Goal: Information Seeking & Learning: Check status

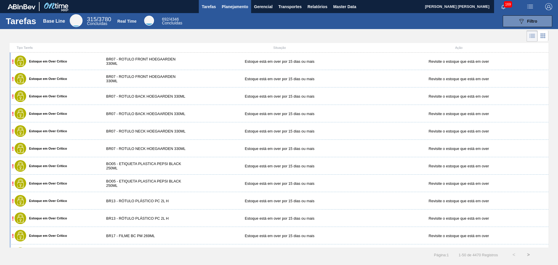
click at [226, 8] on span "Planejamento" at bounding box center [235, 6] width 26 height 7
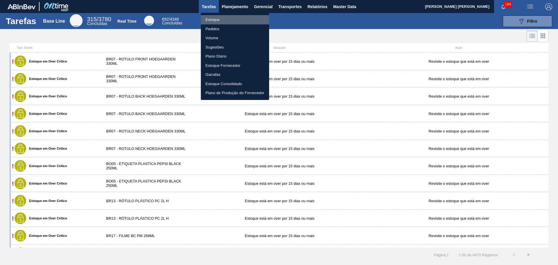
click at [205, 20] on li "Estoque" at bounding box center [235, 19] width 68 height 9
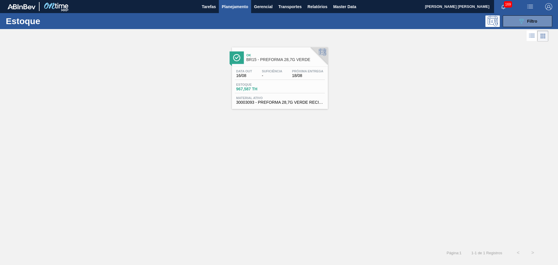
click at [237, 6] on span "Planejamento" at bounding box center [235, 6] width 26 height 7
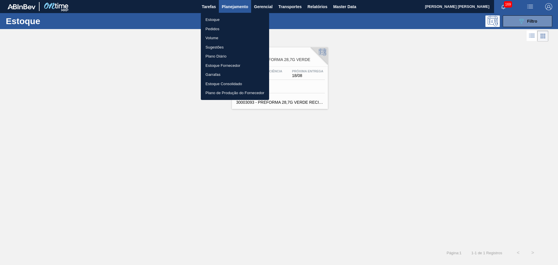
click at [528, 19] on div at bounding box center [279, 132] width 558 height 265
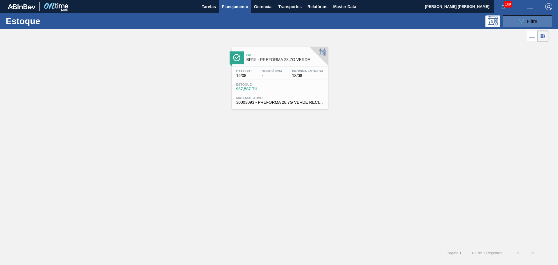
click at [530, 24] on div "089F7B8B-B2A5-4AFE-B5C0-19BA573D28AC Filtro" at bounding box center [527, 21] width 19 height 7
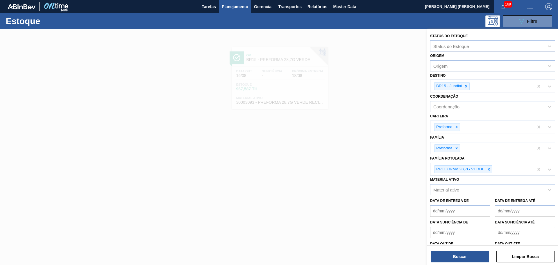
click at [465, 87] on icon at bounding box center [466, 86] width 4 height 4
click at [447, 85] on div "Destino" at bounding box center [440, 85] width 15 height 5
click at [454, 85] on div "Destino" at bounding box center [487, 85] width 114 height 8
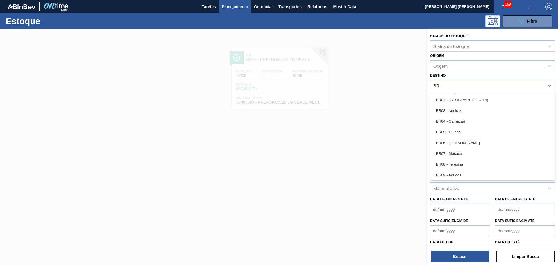
type input "BR19"
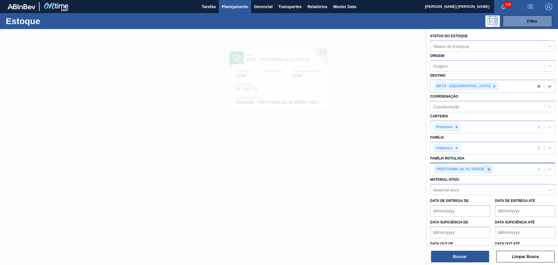
click at [489, 172] on div at bounding box center [489, 169] width 6 height 7
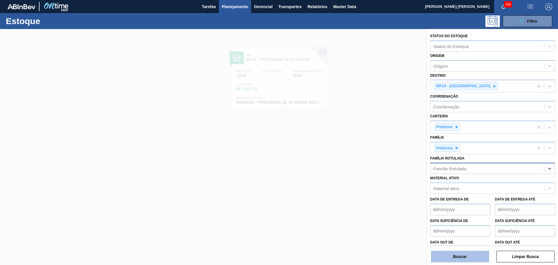
click at [446, 256] on button "Buscar" at bounding box center [460, 257] width 58 height 12
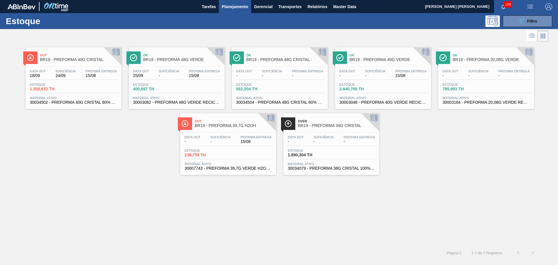
click at [88, 198] on div "Out BR19 - PREFORMA 40G CRISTAL Data out 18/09 Suficiência 24/09 Próxima Entreg…" at bounding box center [279, 144] width 558 height 203
click at [233, 151] on div "Estoque 238,758 TH" at bounding box center [228, 154] width 90 height 10
click at [107, 182] on div "Out BR19 - PREFORMA 40G CRISTAL Data out 18/09 Suficiência 24/09 Próxima Entreg…" at bounding box center [279, 144] width 558 height 203
click at [56, 96] on div "Data out 18/09 Suficiência 24/09 Próxima Entrega 15/08 Estoque 1.058,632 TH Mat…" at bounding box center [74, 87] width 96 height 40
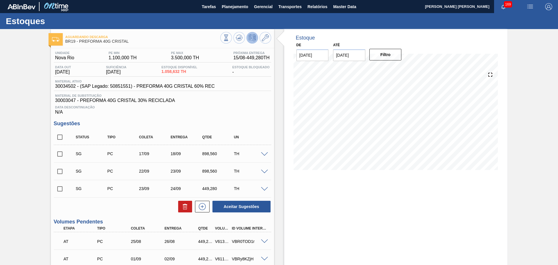
click at [222, 103] on span "30003047 - PREFORMA 40G CRISTAL 30% RECICLADA" at bounding box center [162, 100] width 214 height 5
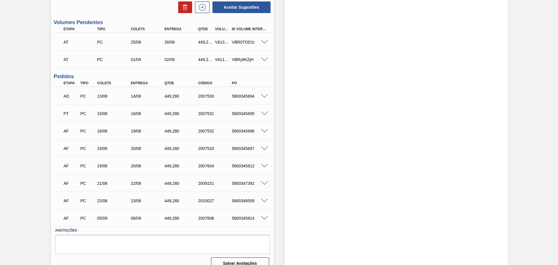
scroll to position [208, 0]
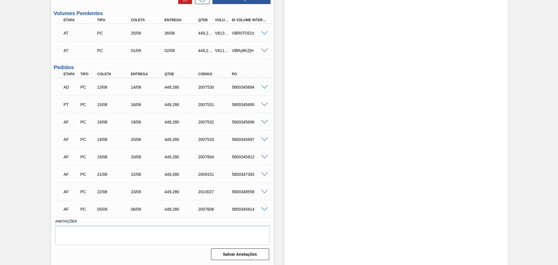
click at [279, 181] on div "Estoque De 15/08/2025 Até 30/09/2025 Filtro" at bounding box center [390, 43] width 233 height 444
click at [335, 219] on div "Estoque De 15/08/2025 Até 30/09/2025 Filtro" at bounding box center [395, 43] width 223 height 444
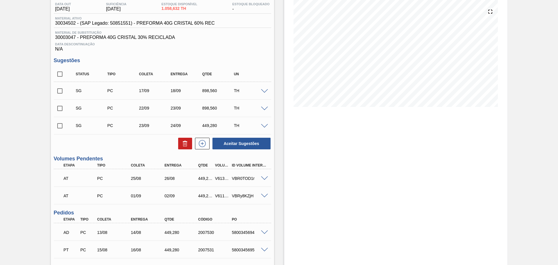
scroll to position [0, 0]
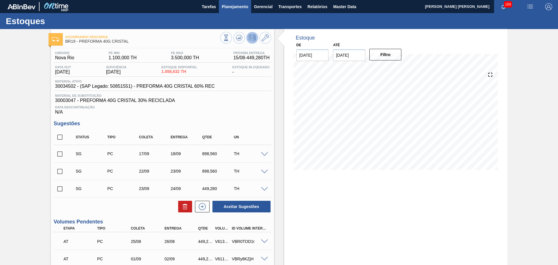
click at [233, 7] on span "Planejamento" at bounding box center [235, 6] width 26 height 7
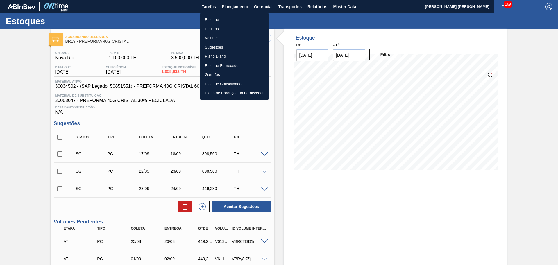
click at [217, 20] on li "Estoque" at bounding box center [234, 19] width 68 height 9
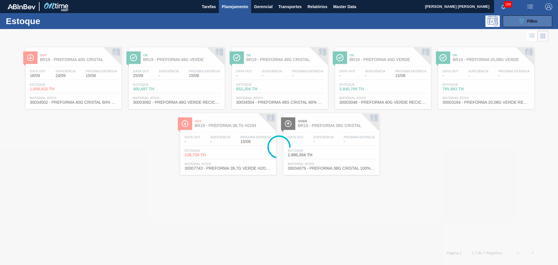
click at [520, 20] on icon "089F7B8B-B2A5-4AFE-B5C0-19BA573D28AC" at bounding box center [521, 21] width 7 height 7
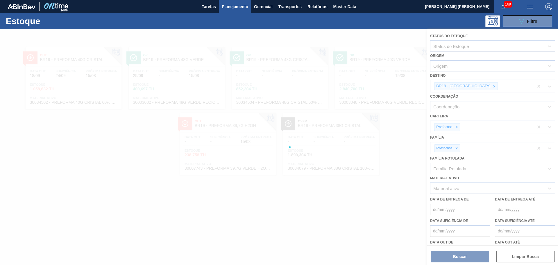
click at [472, 87] on div at bounding box center [279, 147] width 558 height 236
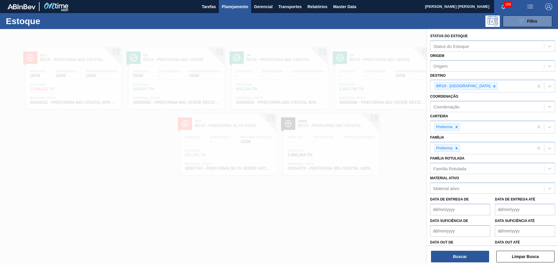
click at [493, 87] on icon at bounding box center [494, 86] width 2 height 2
click at [469, 87] on div "BR19 - Nova Rio" at bounding box center [481, 86] width 103 height 12
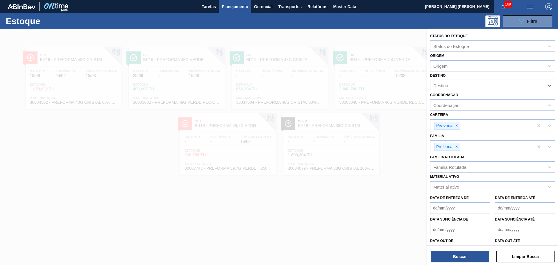
click at [469, 87] on div "Destino" at bounding box center [487, 85] width 114 height 8
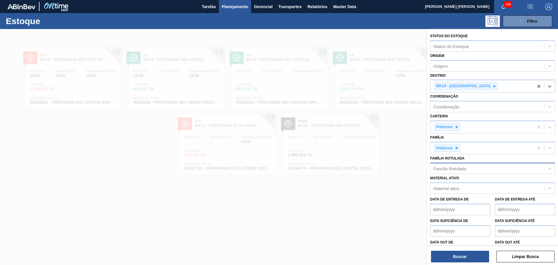
click at [439, 168] on div "Família Rotulada" at bounding box center [449, 168] width 33 height 5
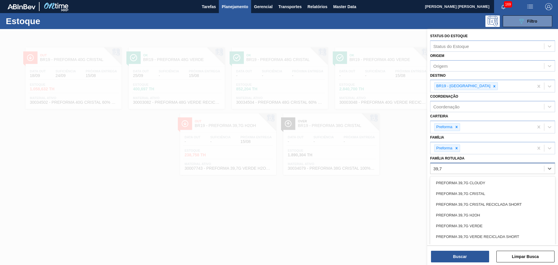
type Rotulada "39,7g"
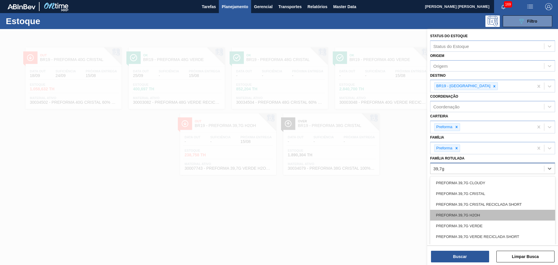
click at [506, 215] on div "PREFORMA 39,7G H2OH" at bounding box center [492, 215] width 125 height 11
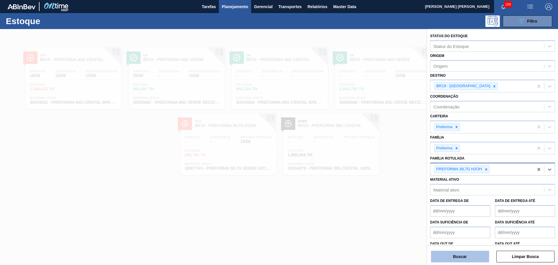
click at [458, 253] on button "Buscar" at bounding box center [460, 257] width 58 height 12
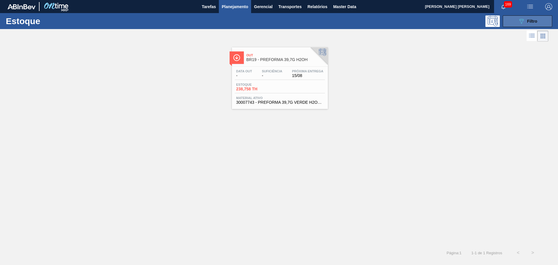
click at [532, 23] on span "Filtro" at bounding box center [532, 21] width 10 height 5
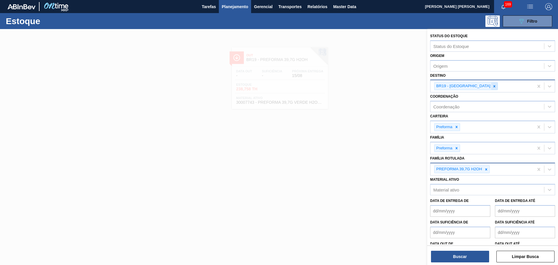
click at [491, 84] on div at bounding box center [494, 86] width 6 height 7
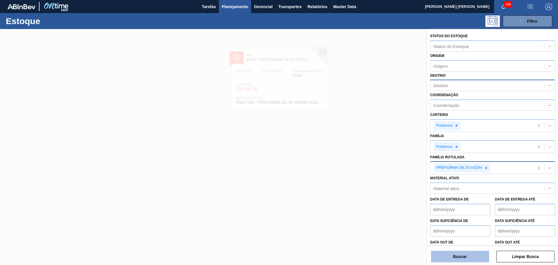
click at [452, 255] on button "Buscar" at bounding box center [460, 257] width 58 height 12
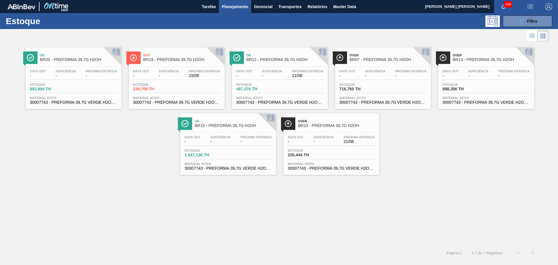
click at [137, 139] on div "Ok BR20 - PREFORMA 39,7G H2OH Data out - Suficiência - Próxima Entrega - Estoqu…" at bounding box center [279, 109] width 558 height 132
click at [369, 68] on div "Data out - Suficiência - Próxima Entrega - Estoque 716,760 TH Material ativo 30…" at bounding box center [383, 87] width 96 height 40
click at [96, 177] on div "Ok BR20 - PREFORMA 39,7G H2OH Data out - Suficiência - Próxima Entrega - Estoqu…" at bounding box center [279, 144] width 558 height 203
click at [173, 90] on span "238,758 TH" at bounding box center [153, 89] width 41 height 4
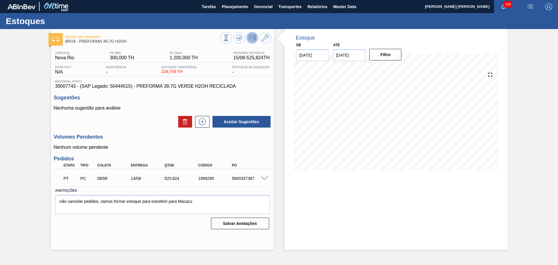
click at [177, 180] on div "525,824" at bounding box center [182, 178] width 38 height 5
drag, startPoint x: 181, startPoint y: 176, endPoint x: 164, endPoint y: 176, distance: 16.6
click at [164, 176] on div "525,824" at bounding box center [182, 178] width 38 height 5
copy div "525,824"
click at [132, 138] on h3 "Volumes Pendentes" at bounding box center [162, 137] width 217 height 6
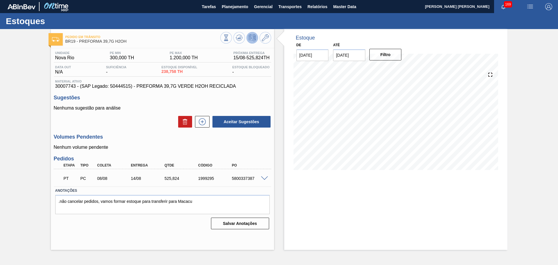
click at [256, 150] on p "Nenhum volume pendente" at bounding box center [162, 147] width 217 height 5
click at [145, 129] on div "Unidade Nova Rio PE MIN 300,000 TH PE MAX 1.200,000 TH Próxima Entrega 15/08 - …" at bounding box center [162, 139] width 223 height 183
click at [286, 180] on div "Estoque De 15/08/2025 Até 30/09/2025 Filtro 18/09 Projeção de Estoque 697.916 N…" at bounding box center [395, 139] width 223 height 221
click at [122, 120] on div "Aceitar Sugestões" at bounding box center [162, 121] width 217 height 13
click at [153, 113] on div "Nenhuma sugestão para análise Aceitar Sugestões" at bounding box center [162, 116] width 217 height 23
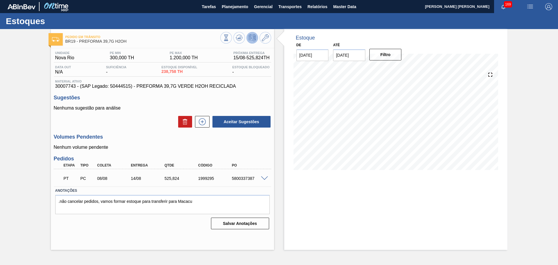
click at [270, 159] on h3 "Pedidos" at bounding box center [162, 159] width 217 height 6
click at [144, 137] on h3 "Volumes Pendentes" at bounding box center [162, 137] width 217 height 6
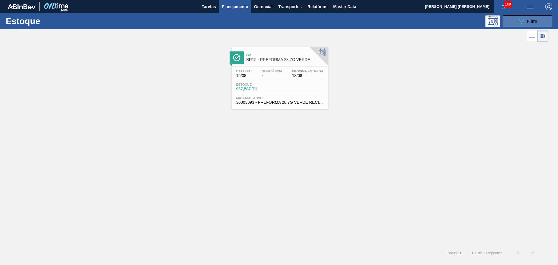
click at [524, 23] on icon "089F7B8B-B2A5-4AFE-B5C0-19BA573D28AC" at bounding box center [521, 21] width 7 height 7
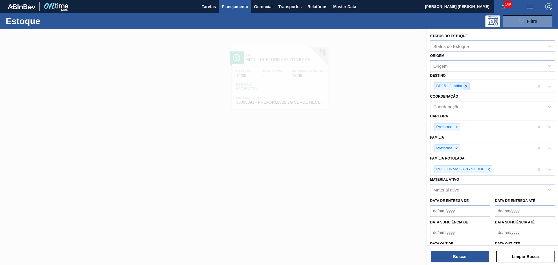
click at [466, 88] on icon at bounding box center [466, 86] width 4 height 4
click at [489, 168] on icon at bounding box center [489, 168] width 2 height 2
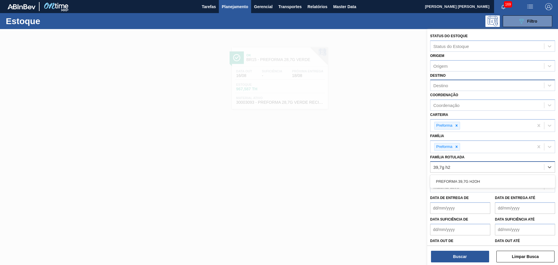
type Rotulada "39,7g h2o"
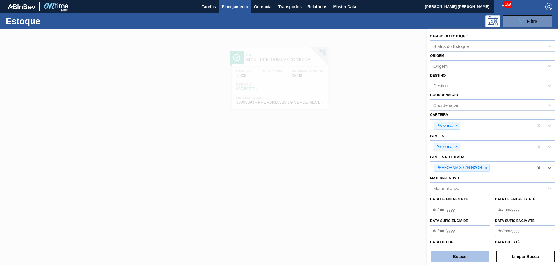
click at [469, 255] on button "Buscar" at bounding box center [460, 257] width 58 height 12
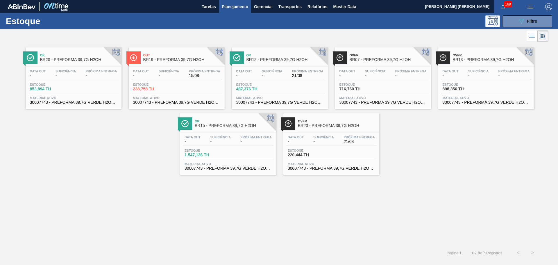
click at [341, 172] on div "Over BR23 - PREFORMA 39,7G H2OH Data out - Suficiência - Próxima Entrega 21/08 …" at bounding box center [331, 144] width 96 height 62
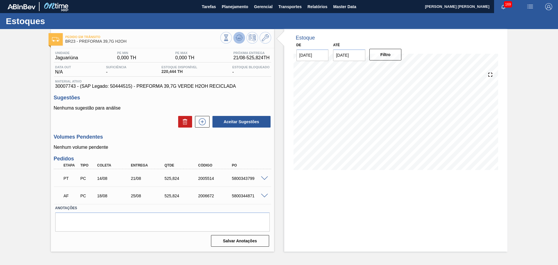
click at [229, 37] on icon at bounding box center [226, 38] width 6 height 6
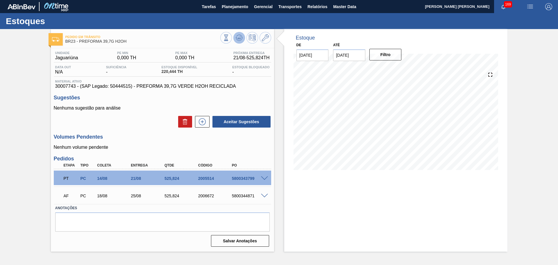
click at [229, 37] on icon at bounding box center [226, 38] width 6 height 6
click at [236, 146] on p "Nenhum volume pendente" at bounding box center [162, 147] width 217 height 5
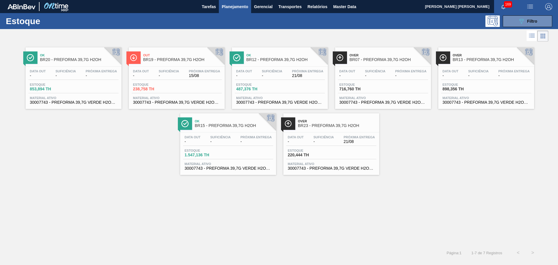
click at [374, 74] on span "-" at bounding box center [375, 76] width 20 height 4
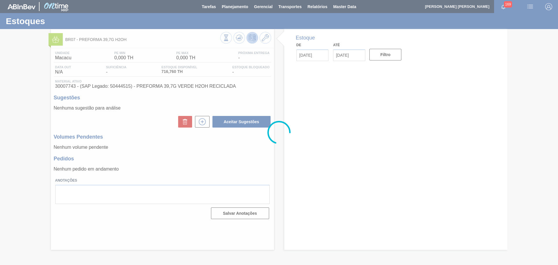
click at [184, 146] on div at bounding box center [279, 132] width 558 height 265
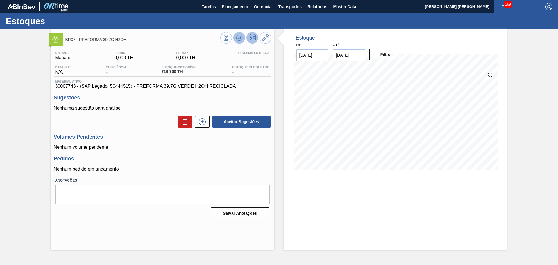
click at [238, 39] on icon at bounding box center [239, 37] width 4 height 3
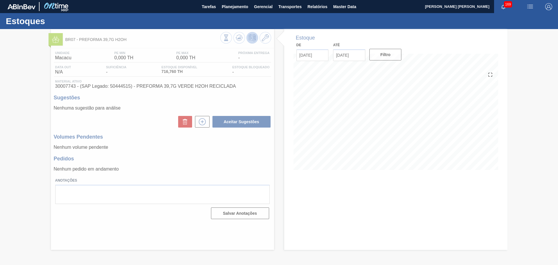
click at [182, 160] on div at bounding box center [279, 147] width 558 height 236
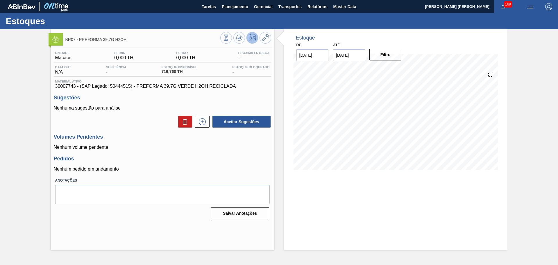
click at [172, 148] on p "Nenhum volume pendente" at bounding box center [162, 147] width 217 height 5
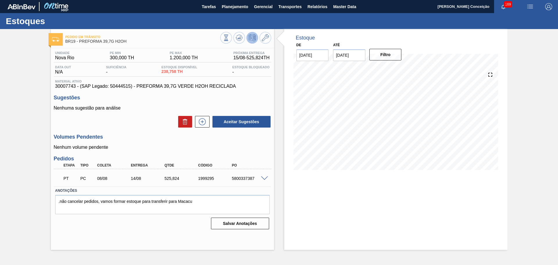
click at [533, 84] on div "Pedido em Trânsito BR19 - PREFORMA 39,7G H2OH Unidade Nova Rio PE MIN 300,000 T…" at bounding box center [279, 139] width 558 height 221
click at [139, 126] on div "Aceitar Sugestões" at bounding box center [162, 121] width 217 height 13
click at [134, 135] on h3 "Volumes Pendentes" at bounding box center [162, 137] width 217 height 6
click at [144, 106] on p "Nenhuma sugestão para análise" at bounding box center [162, 107] width 217 height 5
click at [111, 148] on p "Nenhum volume pendente" at bounding box center [162, 147] width 217 height 5
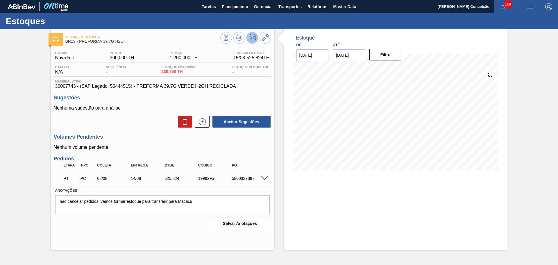
click at [142, 136] on h3 "Volumes Pendentes" at bounding box center [162, 137] width 217 height 6
click at [148, 108] on p "Nenhuma sugestão para análise" at bounding box center [162, 107] width 217 height 5
click at [326, 199] on div "Estoque De 15/08/2025 Até 30/09/2025 Filtro 27/08 Projeção de Estoque 697.916 N…" at bounding box center [395, 139] width 223 height 221
click at [229, 36] on icon at bounding box center [226, 38] width 6 height 6
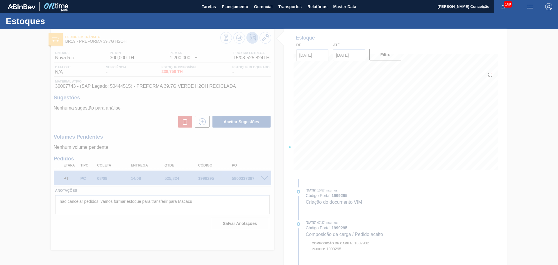
click at [146, 136] on div at bounding box center [279, 147] width 558 height 236
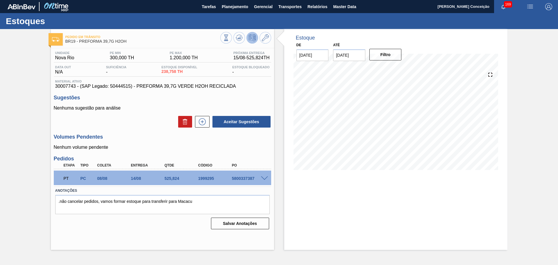
click at [339, 191] on div "Estoque De 15/08/2025 Até 30/09/2025 Filtro 17/08 Projeção de Estoque 697.916 N…" at bounding box center [395, 139] width 223 height 221
click at [148, 116] on div "Aceitar Sugestões" at bounding box center [162, 121] width 217 height 13
click at [303, 182] on div "Estoque De 15/08/2025 Até 30/09/2025 Filtro 15/08 Projeção de Estoque 764.582 N…" at bounding box center [395, 139] width 223 height 221
click at [240, 38] on icon at bounding box center [240, 38] width 1 height 2
click at [65, 89] on span "30007743 - (SAP Legado: 50444515) - PREFORMA 39,7G VERDE H2OH RECICLADA" at bounding box center [162, 86] width 214 height 5
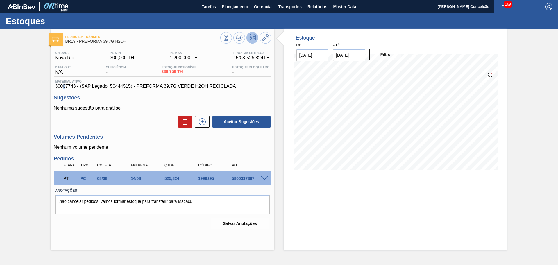
click at [65, 89] on span "30007743 - (SAP Legado: 50444515) - PREFORMA 39,7G VERDE H2OH RECICLADA" at bounding box center [162, 86] width 214 height 5
click at [69, 85] on span "30007743 - (SAP Legado: 50444515) - PREFORMA 39,7G VERDE H2OH RECICLADA" at bounding box center [162, 86] width 214 height 5
click at [116, 134] on h3 "Volumes Pendentes" at bounding box center [162, 137] width 217 height 6
click at [255, 102] on div "Sugestões Nenhuma sugestão para análise Aceitar Sugestões" at bounding box center [162, 111] width 217 height 33
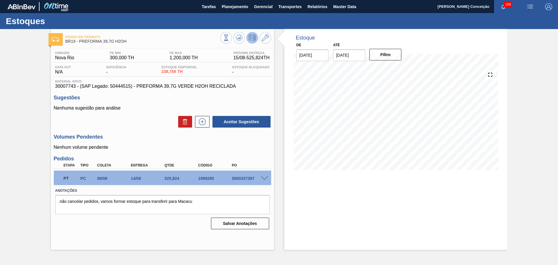
click at [256, 102] on div "Sugestões Nenhuma sugestão para análise Aceitar Sugestões" at bounding box center [162, 111] width 217 height 33
click at [128, 116] on div "Aceitar Sugestões" at bounding box center [162, 121] width 217 height 13
click at [258, 147] on p "Nenhum volume pendente" at bounding box center [162, 147] width 217 height 5
click at [162, 140] on div "Volumes Pendentes Nenhum volume pendente" at bounding box center [162, 142] width 217 height 16
click at [148, 112] on div "Nenhuma sugestão para análise Aceitar Sugestões" at bounding box center [162, 116] width 217 height 23
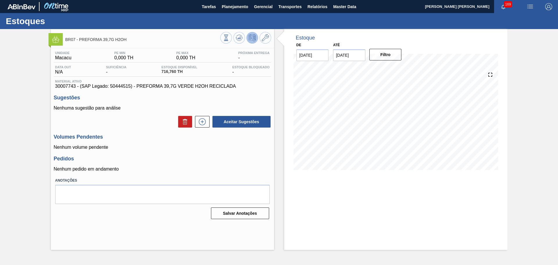
click at [190, 153] on div "Unidade Macacu PE MIN 0,000 TH PE MAX 0,000 TH Próxima Entrega - Data out N/A S…" at bounding box center [162, 134] width 223 height 173
click at [242, 42] on button at bounding box center [239, 38] width 12 height 12
click at [141, 142] on div "Volumes Pendentes Nenhum volume pendente" at bounding box center [162, 142] width 217 height 16
click at [144, 135] on h3 "Volumes Pendentes" at bounding box center [162, 137] width 217 height 6
click at [239, 7] on span "Planejamento" at bounding box center [235, 6] width 26 height 7
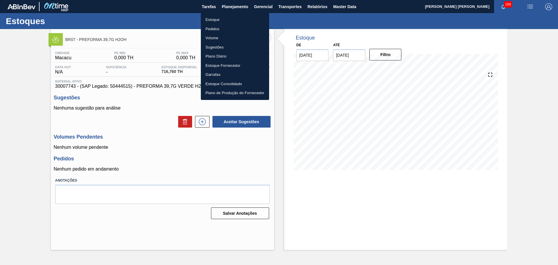
click at [221, 21] on li "Estoque" at bounding box center [235, 19] width 68 height 9
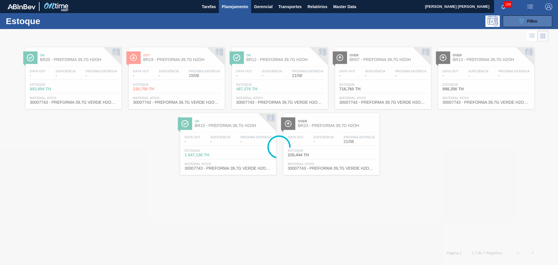
click at [527, 20] on span "Filtro" at bounding box center [532, 21] width 10 height 5
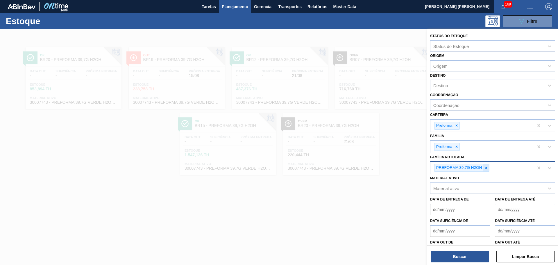
click at [485, 168] on icon at bounding box center [486, 168] width 4 height 4
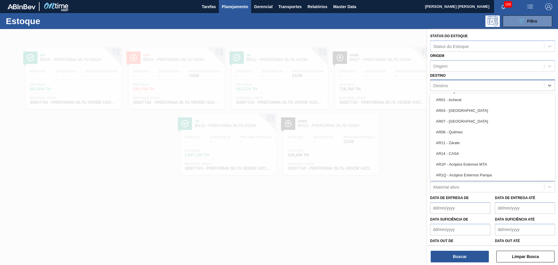
click at [445, 84] on div "Destino" at bounding box center [440, 85] width 15 height 5
type input "br15"
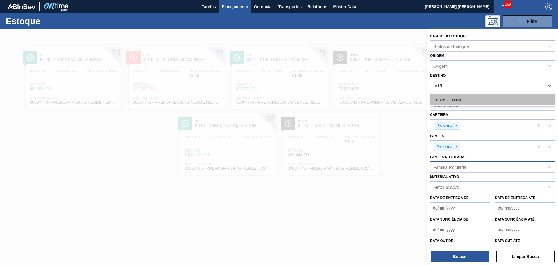
click at [464, 101] on div "BR15 - Jundiaí" at bounding box center [492, 99] width 125 height 11
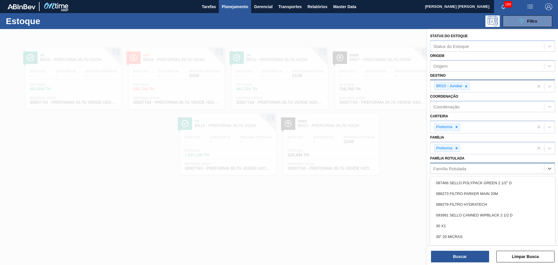
click at [451, 167] on div "Família Rotulada" at bounding box center [449, 168] width 33 height 5
type Rotulada "28,7g v"
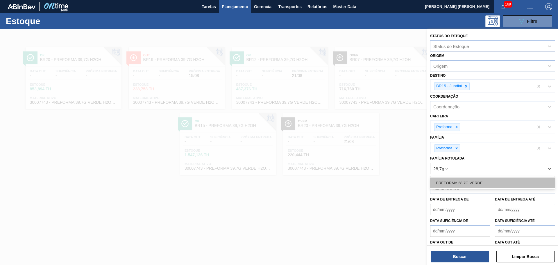
click at [463, 183] on div "PREFORMA 28,7G VERDE" at bounding box center [492, 183] width 125 height 11
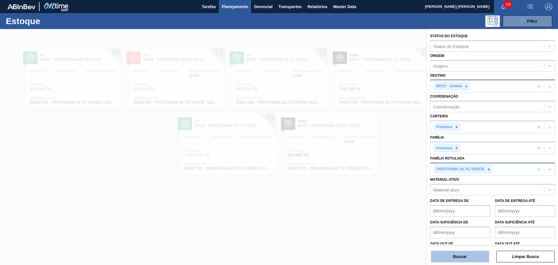
click at [459, 257] on button "Buscar" at bounding box center [460, 257] width 58 height 12
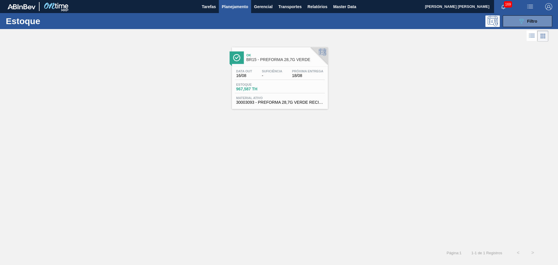
click at [264, 75] on span "-" at bounding box center [272, 76] width 20 height 4
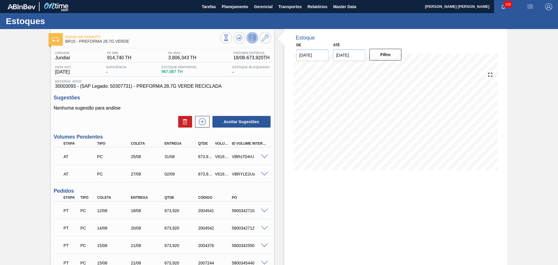
click at [239, 44] on div at bounding box center [245, 38] width 51 height 13
click at [229, 38] on icon at bounding box center [226, 38] width 6 height 6
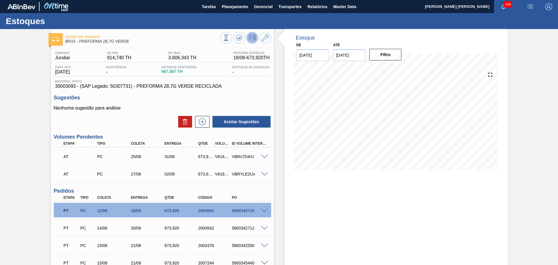
click at [152, 122] on div "Aceitar Sugestões" at bounding box center [162, 121] width 217 height 13
click at [229, 38] on icon at bounding box center [226, 38] width 6 height 6
click at [162, 119] on div "Aceitar Sugestões" at bounding box center [162, 121] width 217 height 13
click at [130, 124] on div "Aceitar Sugestões" at bounding box center [162, 121] width 217 height 13
click at [121, 101] on div "Sugestões Nenhuma sugestão para análise Aceitar Sugestões" at bounding box center [162, 111] width 217 height 33
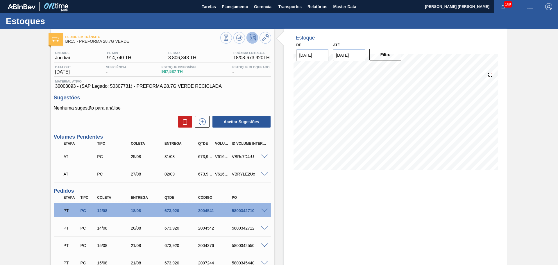
click at [41, 167] on div "Pedido em Trânsito BR15 - PREFORMA 28,7G VERDE Unidade Jundiaí PE MIN 914,740 T…" at bounding box center [279, 200] width 558 height 342
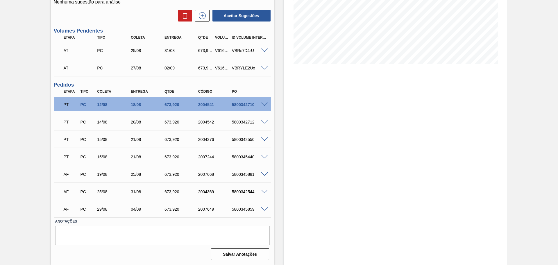
click at [280, 112] on div "Estoque De 15/08/2025 Até 30/09/2025 Filtro 16/08 Projeção de Estoque 906.387 N…" at bounding box center [390, 94] width 233 height 342
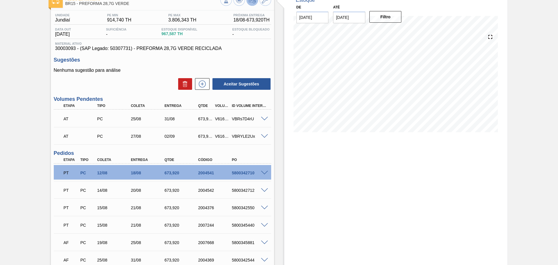
scroll to position [33, 0]
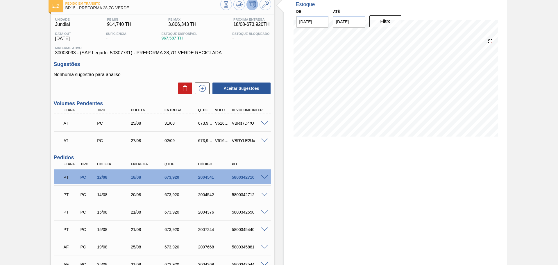
click at [135, 80] on div "Nenhuma sugestão para análise Aceitar Sugestões" at bounding box center [162, 83] width 217 height 23
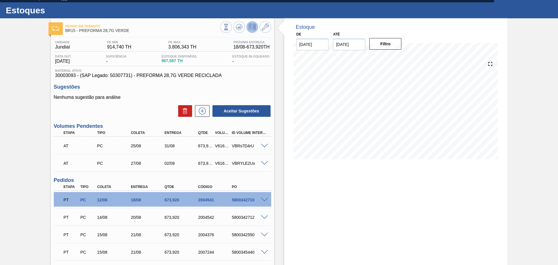
scroll to position [0, 0]
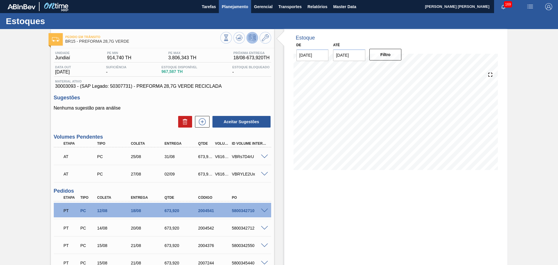
click at [228, 3] on span "Planejamento" at bounding box center [235, 6] width 26 height 7
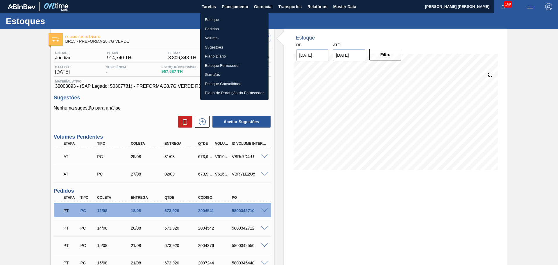
click at [216, 17] on li "Estoque" at bounding box center [234, 19] width 68 height 9
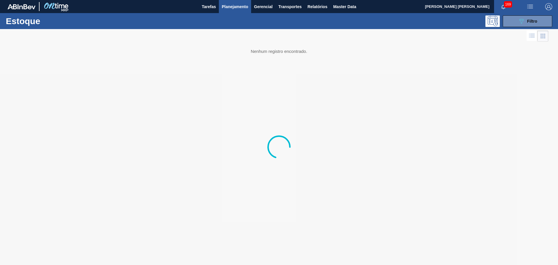
click at [543, 14] on div "Estoque 089F7B8B-B2A5-4AFE-B5C0-19BA573D28AC Filtro" at bounding box center [279, 21] width 558 height 16
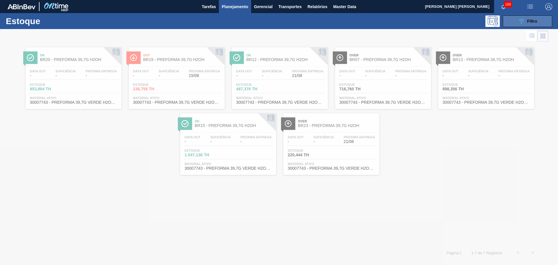
click at [536, 24] on div "089F7B8B-B2A5-4AFE-B5C0-19BA573D28AC Filtro" at bounding box center [527, 21] width 19 height 7
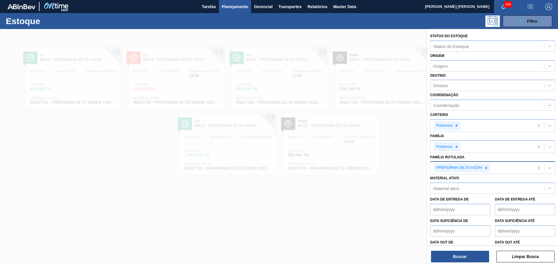
click at [486, 167] on icon at bounding box center [486, 168] width 2 height 2
click at [225, 10] on span "Planejamento" at bounding box center [235, 6] width 26 height 7
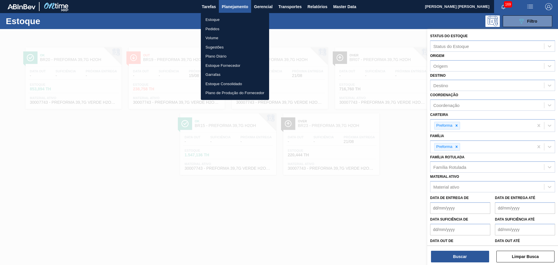
click at [215, 15] on ul "Estoque Pedidos Volume Sugestões Plano Diário Estoque Fornecedor Garrafas Estoq…" at bounding box center [235, 56] width 68 height 87
click at [215, 19] on li "Estoque" at bounding box center [235, 19] width 68 height 9
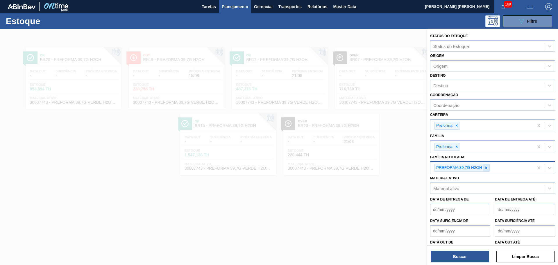
click at [487, 168] on icon at bounding box center [486, 168] width 4 height 4
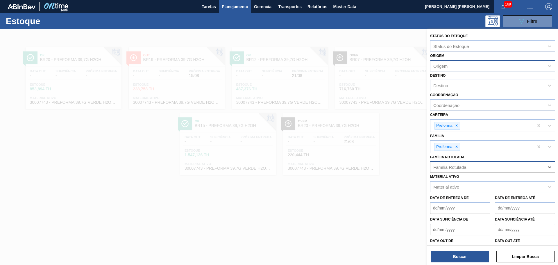
click at [445, 71] on div "Origem" at bounding box center [492, 65] width 125 height 11
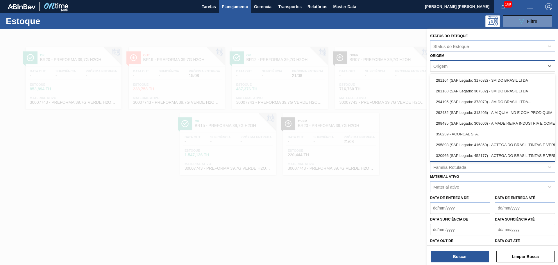
click at [443, 66] on div "Origem" at bounding box center [440, 65] width 14 height 5
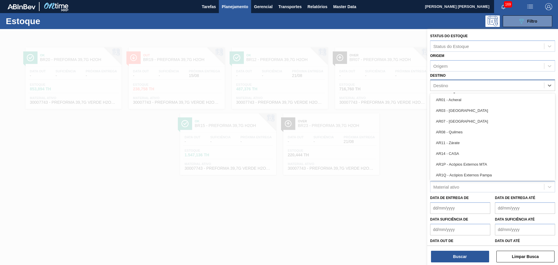
click at [438, 83] on div "Destino" at bounding box center [440, 85] width 15 height 5
type input "br"
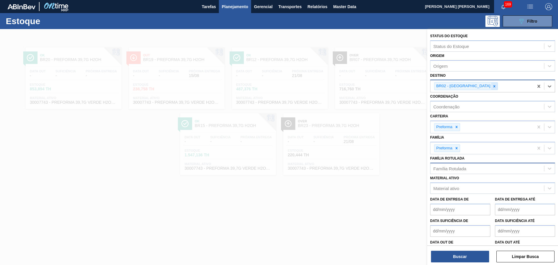
click at [492, 87] on icon at bounding box center [494, 86] width 4 height 4
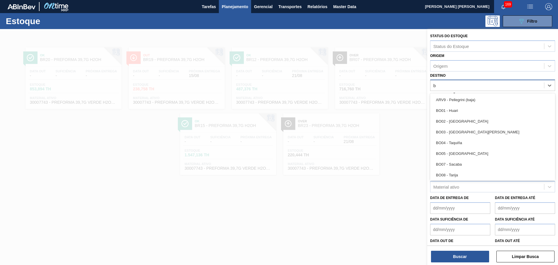
type input "br"
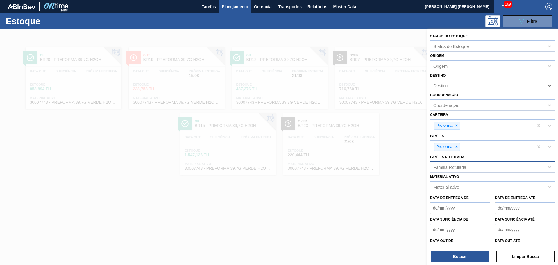
type input "br"
click at [464, 85] on div "Destino" at bounding box center [487, 85] width 114 height 8
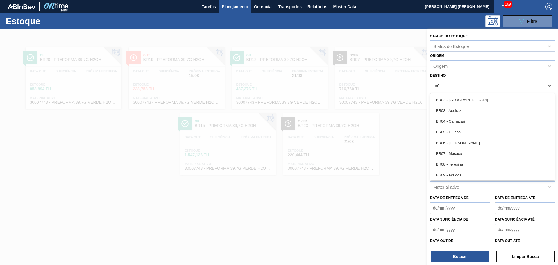
type input "br04"
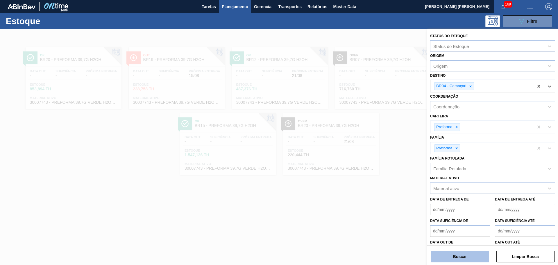
click at [454, 253] on button "Buscar" at bounding box center [460, 257] width 58 height 12
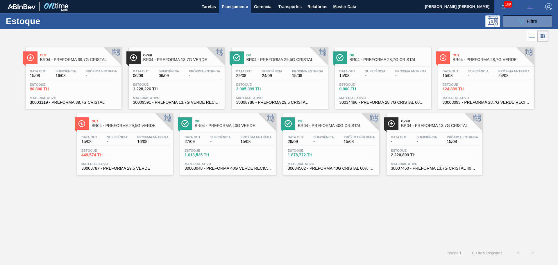
click at [405, 159] on div "Data out - Suficiência - Próxima Entrega 15/08 Estoque 2.220,899 TH Material at…" at bounding box center [434, 153] width 96 height 40
click at [275, 190] on div "Out BR04 - PREFORMA 39,7G CRISTAL Data out 15/08 Suficiência 16/08 Próxima Entr…" at bounding box center [279, 144] width 558 height 203
click at [166, 221] on div "Out BR04 - PREFORMA 39,7G CRISTAL Data out 15/08 Suficiência 16/08 Próxima Entr…" at bounding box center [279, 144] width 558 height 203
click at [241, 148] on div "Data out 27/09 Suficiência - Próxima Entrega 15/08 Estoque 1.613,535 TH Materia…" at bounding box center [228, 153] width 96 height 40
click at [158, 89] on span "1.228,226 TH" at bounding box center [153, 89] width 41 height 4
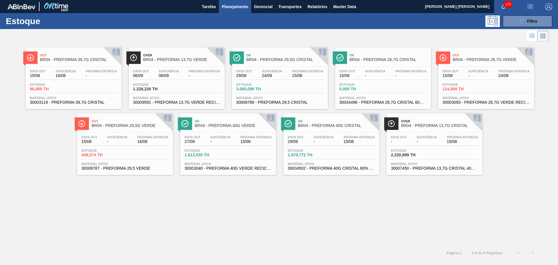
click at [324, 198] on div "Out BR04 - PREFORMA 39,7G CRISTAL Data out 15/08 Suficiência 16/08 Próxima Entr…" at bounding box center [279, 144] width 558 height 203
click at [202, 211] on div "Out BR04 - PREFORMA 39,7G CRISTAL Data out 15/08 Suficiência 16/08 Próxima Entr…" at bounding box center [279, 144] width 558 height 203
click at [301, 221] on div "Out BR04 - PREFORMA 39,7G CRISTAL Data out 15/08 Suficiência 16/08 Próxima Entr…" at bounding box center [279, 144] width 558 height 203
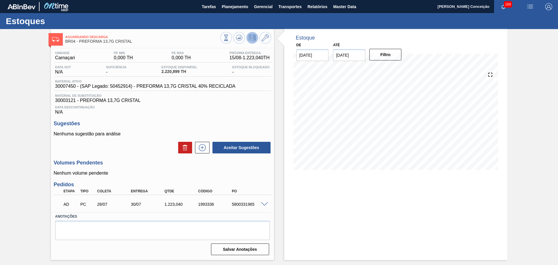
click at [258, 108] on span "Data Descontinuação" at bounding box center [162, 106] width 214 height 3
click at [229, 40] on icon at bounding box center [226, 38] width 6 height 6
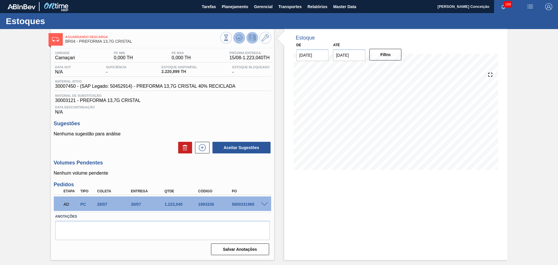
click at [237, 42] on button at bounding box center [239, 38] width 12 height 12
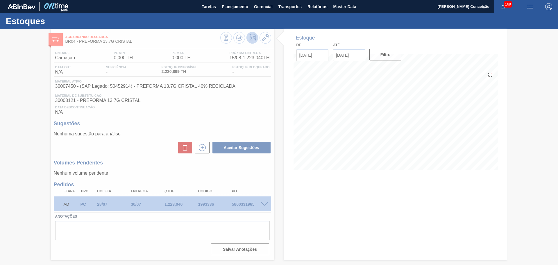
click at [257, 118] on div at bounding box center [279, 147] width 558 height 236
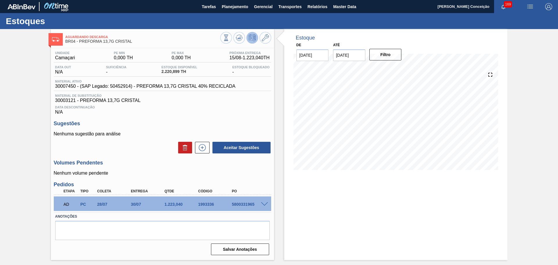
click at [265, 203] on span at bounding box center [264, 204] width 7 height 4
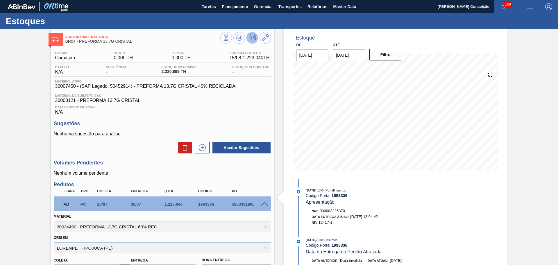
click at [71, 224] on div "Material 30034490 - PREFORMA 13,7G CRISTAL 60% REC" at bounding box center [162, 222] width 217 height 20
copy div "30034490"
click at [265, 204] on span at bounding box center [264, 204] width 7 height 4
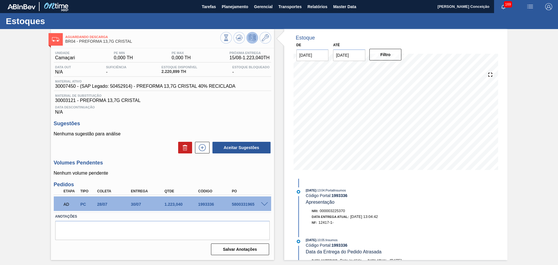
click at [265, 204] on span at bounding box center [264, 204] width 7 height 4
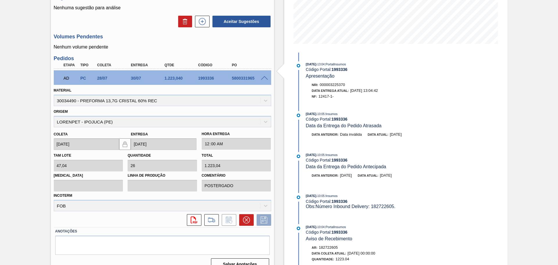
scroll to position [136, 0]
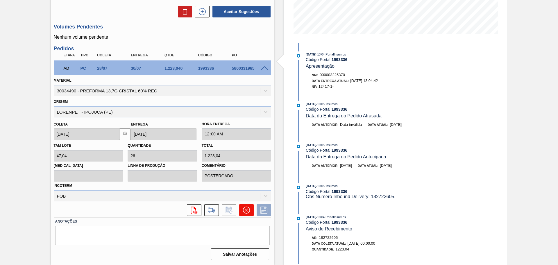
click at [249, 210] on button at bounding box center [246, 210] width 15 height 12
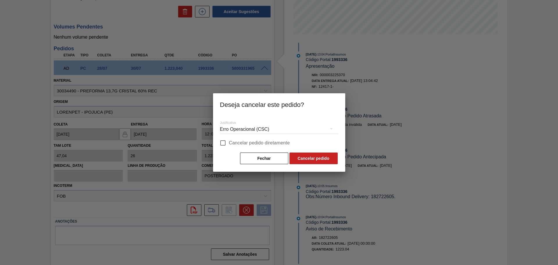
click at [265, 128] on div "Erro Operacional (CSC)" at bounding box center [279, 129] width 118 height 16
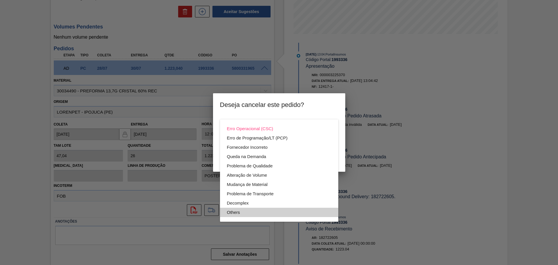
click at [237, 216] on div "Others" at bounding box center [279, 212] width 104 height 9
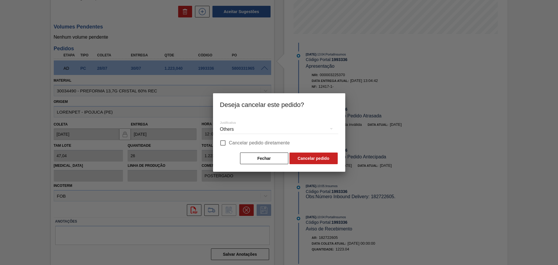
click at [253, 138] on label "Cancelar pedido diretamente" at bounding box center [253, 143] width 73 height 12
click at [229, 138] on input "Cancelar pedido diretamente" at bounding box center [223, 143] width 12 height 12
checkbox input "true"
click at [312, 157] on button "Cancelar pedido" at bounding box center [313, 159] width 48 height 12
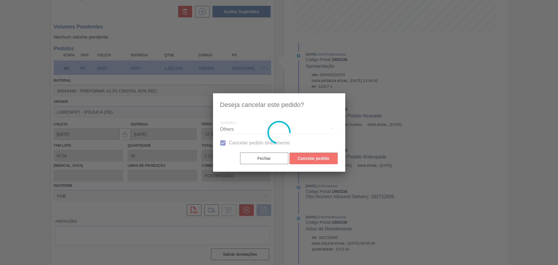
scroll to position [0, 0]
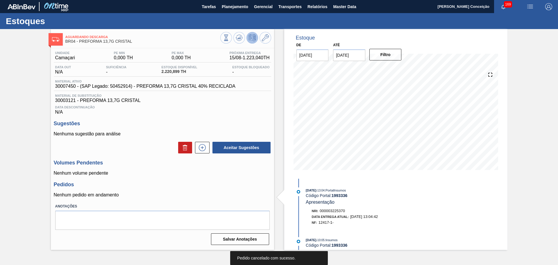
click at [169, 175] on p "Nenhum volume pendente" at bounding box center [162, 173] width 217 height 5
click at [241, 42] on button at bounding box center [239, 38] width 12 height 12
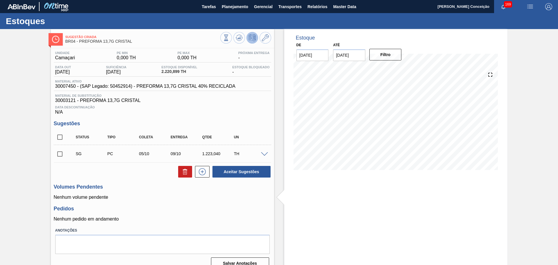
click at [179, 198] on p "Nenhum volume pendente" at bounding box center [162, 197] width 217 height 5
click at [330, 197] on div "Estoque De 15/08/2025 Até 30/09/2025 Filtro 01/09 Projeção de Estoque 2,020.895…" at bounding box center [395, 151] width 223 height 245
click at [369, 225] on div "Estoque De 15/08/2025 Até 30/09/2025 Filtro 01/09 Projeção de Estoque 2,020.895…" at bounding box center [395, 151] width 223 height 245
click at [229, 35] on icon at bounding box center [226, 38] width 6 height 6
click at [250, 205] on div "Unidade Camaçari PE MIN 0,000 TH PE MAX 0,000 TH Próxima Entrega - Data out 09/…" at bounding box center [162, 159] width 223 height 223
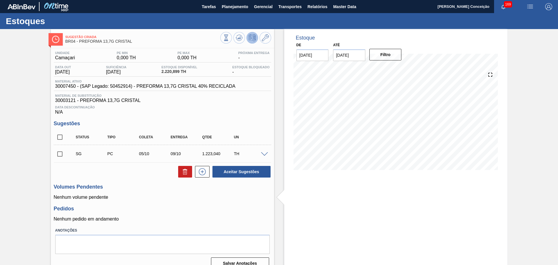
click at [164, 188] on h3 "Volumes Pendentes" at bounding box center [162, 187] width 217 height 6
click at [222, 11] on button "Planejamento" at bounding box center [235, 6] width 32 height 13
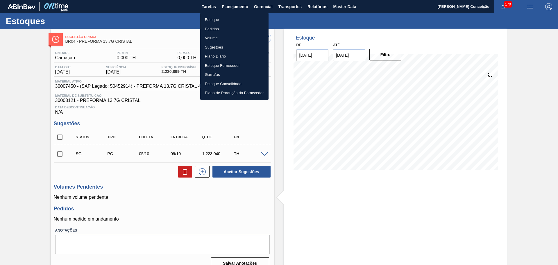
click at [209, 19] on li "Estoque" at bounding box center [234, 19] width 68 height 9
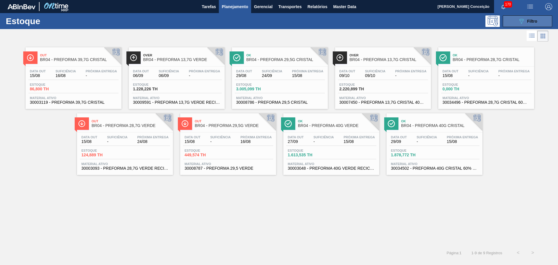
click at [535, 21] on span "Filtro" at bounding box center [532, 21] width 10 height 5
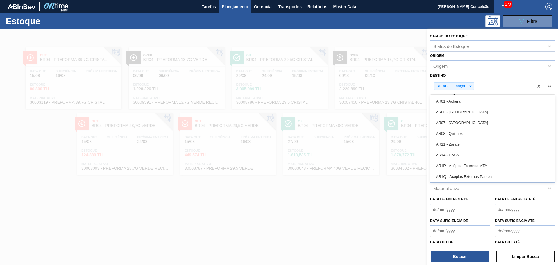
click at [470, 90] on div "BR04 - Camaçari" at bounding box center [454, 86] width 40 height 8
click at [471, 86] on icon at bounding box center [470, 86] width 4 height 4
click at [454, 85] on div "Destino" at bounding box center [487, 85] width 114 height 8
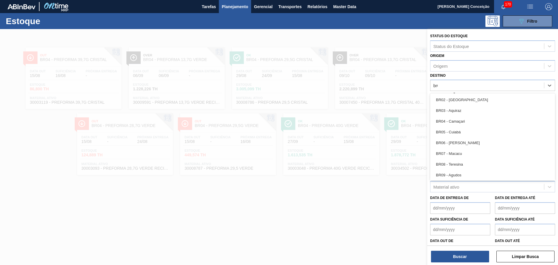
type input "br07"
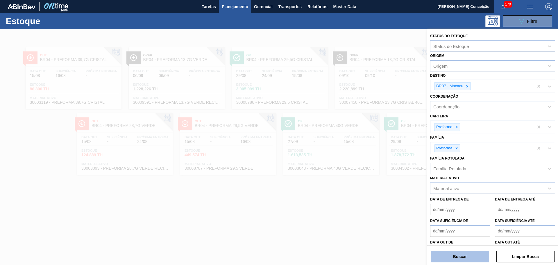
click at [458, 256] on button "Buscar" at bounding box center [460, 257] width 58 height 12
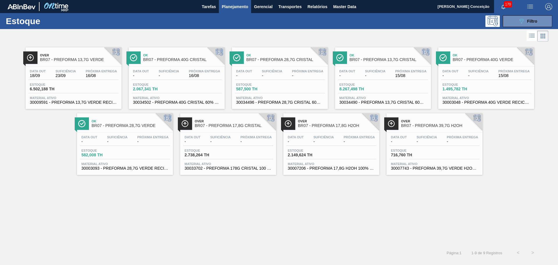
click at [209, 201] on div "Over BR07 - PREFORMA 13,7G VERDE Data out 18/09 Suficiência 23/09 Próxima Entre…" at bounding box center [279, 144] width 558 height 203
click at [368, 208] on div "Over BR07 - PREFORMA 13,7G VERDE Data out 18/09 Suficiência 23/09 Próxima Entre…" at bounding box center [279, 144] width 558 height 203
click at [105, 79] on div "Data out 18/09 Suficiência 23/09 Próxima Entrega 16/08" at bounding box center [73, 74] width 90 height 10
click at [394, 77] on div "Próxima Entrega 15/08" at bounding box center [411, 73] width 34 height 8
click at [521, 22] on icon "089F7B8B-B2A5-4AFE-B5C0-19BA573D28AC" at bounding box center [521, 21] width 7 height 7
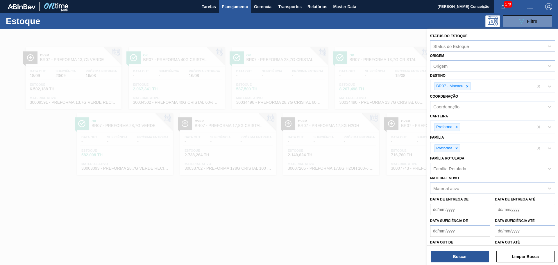
click at [371, 199] on div at bounding box center [279, 161] width 558 height 265
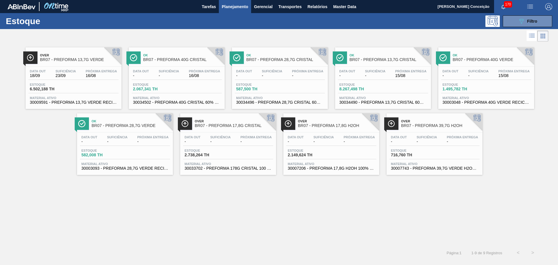
click at [144, 151] on div "Estoque 582,008 TH" at bounding box center [125, 154] width 90 height 10
click at [239, 139] on div "Data out - Suficiência - Próxima Entrega -" at bounding box center [228, 140] width 90 height 10
click at [343, 136] on div "Próxima Entrega -" at bounding box center [359, 139] width 34 height 8
click at [408, 155] on span "716,760 TH" at bounding box center [411, 155] width 41 height 4
click at [300, 193] on div "Over BR07 - PREFORMA 13,7G VERDE Data out 18/09 Suficiência 23/09 Próxima Entre…" at bounding box center [279, 144] width 558 height 203
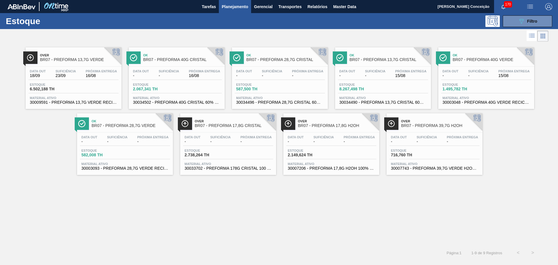
click at [286, 30] on div at bounding box center [274, 36] width 548 height 14
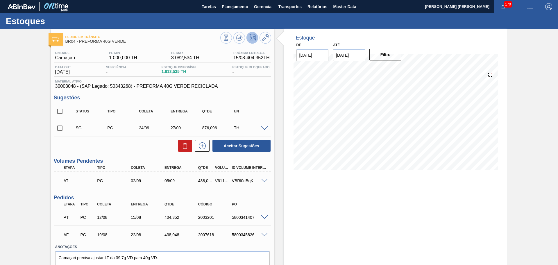
click at [232, 42] on div at bounding box center [245, 38] width 51 height 13
click at [235, 39] on button at bounding box center [239, 38] width 12 height 12
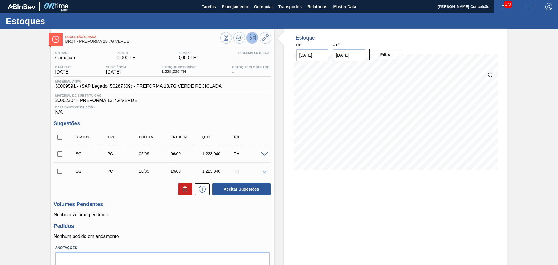
click at [262, 222] on div "Unidade Camaçari PE MIN 0,000 TH PE MAX 0,000 TH Próxima Entrega - Data out [DA…" at bounding box center [162, 168] width 223 height 240
click at [59, 134] on input "checkbox" at bounding box center [60, 137] width 12 height 12
checkbox input "true"
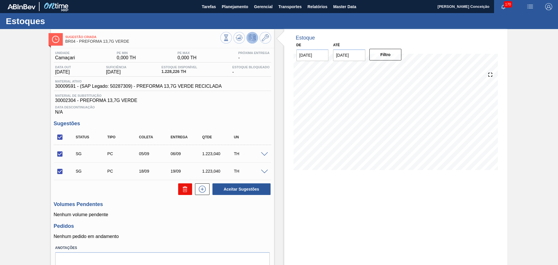
click at [182, 190] on icon at bounding box center [185, 189] width 7 height 7
checkbox input "false"
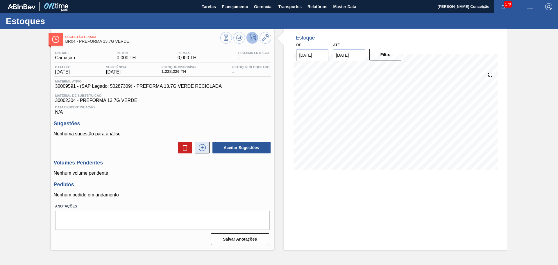
click at [205, 149] on icon at bounding box center [202, 147] width 9 height 7
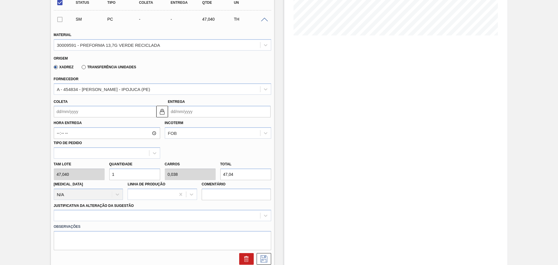
scroll to position [145, 0]
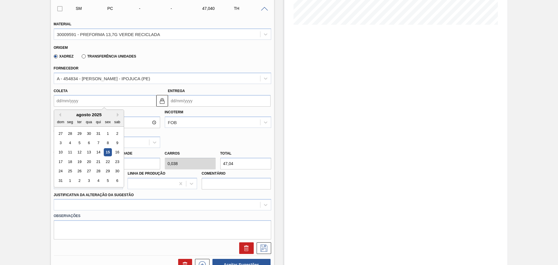
click at [87, 101] on input "Coleta" at bounding box center [105, 101] width 103 height 12
click at [80, 114] on div "agosto 2025" at bounding box center [89, 114] width 70 height 5
click at [105, 172] on div "29" at bounding box center [108, 171] width 8 height 8
type input "[DATE]"
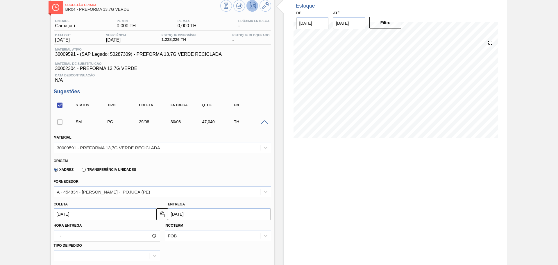
scroll to position [0, 0]
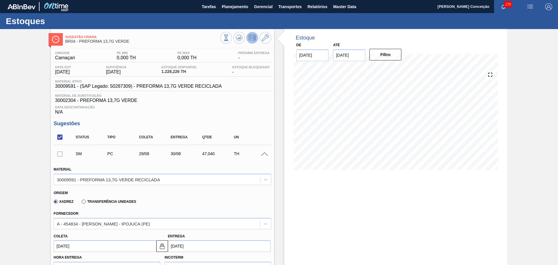
click at [164, 196] on div "Xadrez Transferência Unidades" at bounding box center [160, 200] width 212 height 11
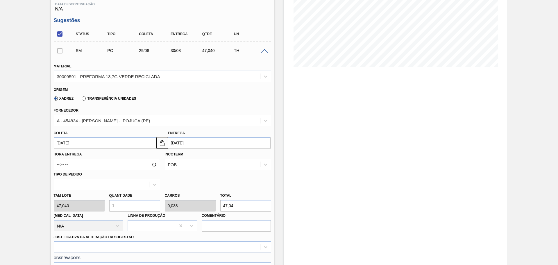
scroll to position [109, 0]
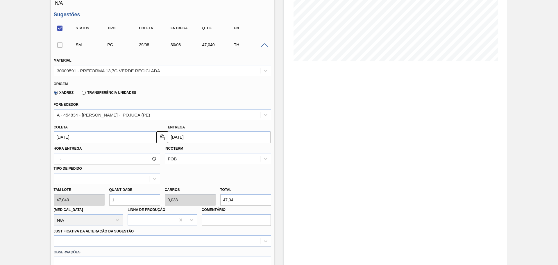
click at [89, 198] on div "Tam lote 47,040 Quantidade 1 Carros 0,038 Total 47,04 [MEDICAL_DATA] N/A Linha …" at bounding box center [162, 205] width 222 height 42
type input "2"
type input "0,077"
type input "94,08"
type input "26"
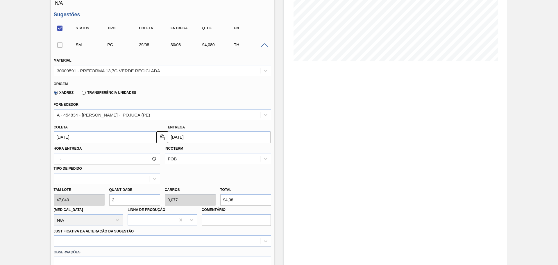
type input "1"
type input "1.223,04"
type input "26"
click at [174, 100] on div "Fornecedor A - 454834 - [PERSON_NAME] - IPOJUCA (PE)" at bounding box center [162, 109] width 222 height 21
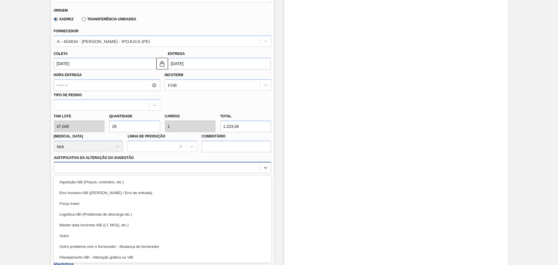
click at [103, 173] on div "option Outro focused, 6 of 18. 18 results available. Use Up and Down to choose …" at bounding box center [162, 167] width 217 height 11
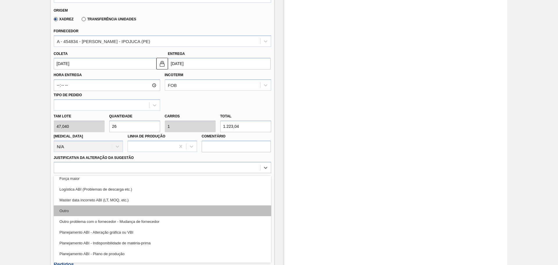
scroll to position [36, 0]
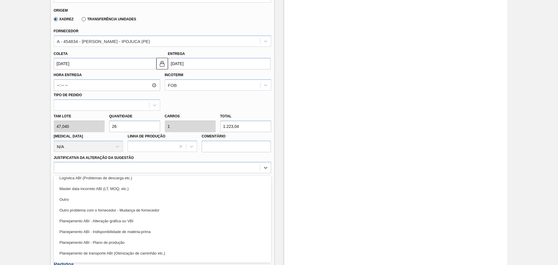
click at [105, 241] on div "Planejamento ABI - Plano de produção" at bounding box center [162, 242] width 217 height 11
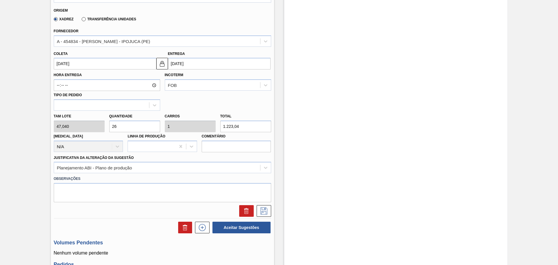
click at [105, 213] on div at bounding box center [162, 211] width 222 height 12
click at [202, 108] on div "Hora Entrega Incoterm FOB Tipo de pedido" at bounding box center [162, 89] width 222 height 41
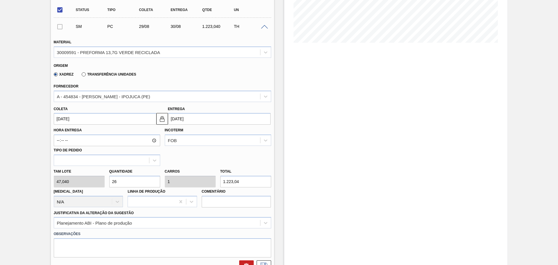
scroll to position [110, 0]
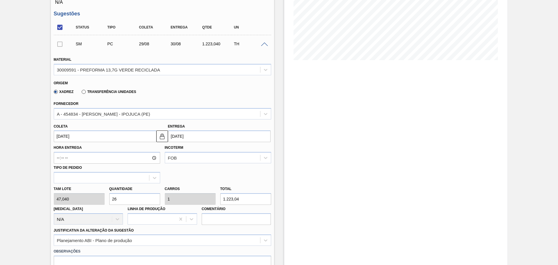
click at [84, 139] on input "[DATE]" at bounding box center [105, 136] width 103 height 12
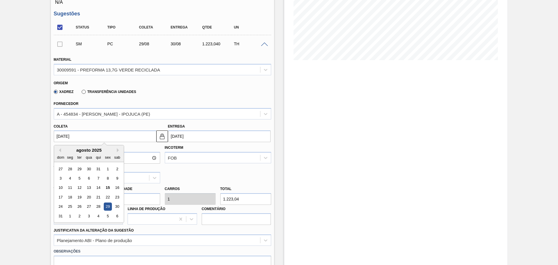
click at [231, 101] on div "Fornecedor A - 454834 - [PERSON_NAME] - IPOJUCA (PE)" at bounding box center [162, 110] width 217 height 20
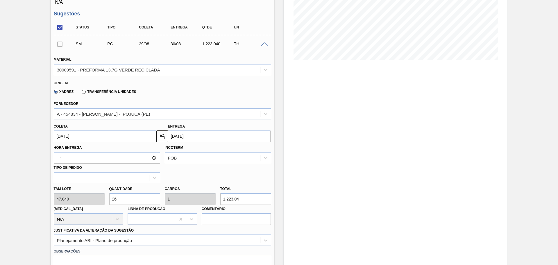
click at [255, 227] on div "Justificativa da Alteração da Sugestão Planejamento ABI - Plano de produção" at bounding box center [162, 236] width 217 height 20
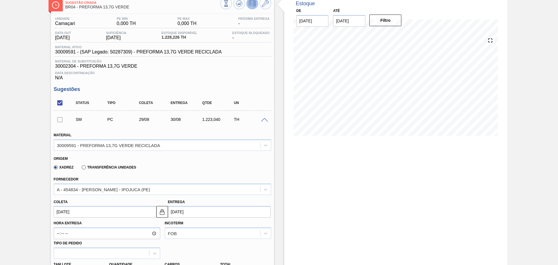
scroll to position [1, 0]
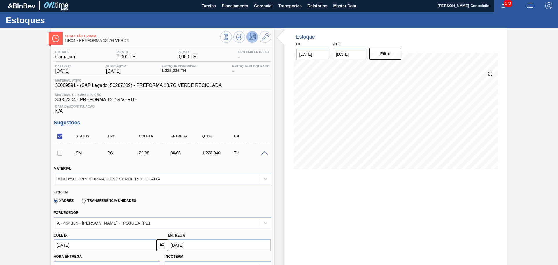
click at [164, 199] on div "Xadrez Transferência Unidades" at bounding box center [160, 199] width 212 height 11
click at [279, 140] on div "Estoque De [DATE] Até [DATE] Filtro 16/08 Projeção de Estoque 1,228.226 [DOMAIN…" at bounding box center [390, 269] width 233 height 483
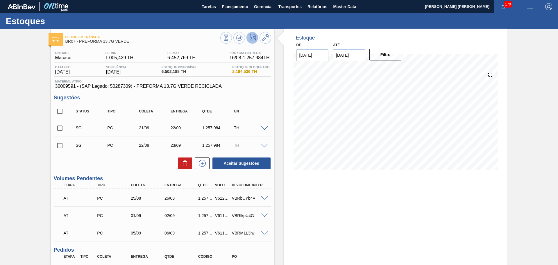
click at [150, 172] on div "Unidade Macacu PE MIN 1.005,429 TH PE MAX 6.452,769 TH Próxima Entrega 16/08 - …" at bounding box center [162, 211] width 223 height 327
click at [290, 204] on div "Estoque De [DATE] Até [DATE] Filtro" at bounding box center [395, 203] width 223 height 349
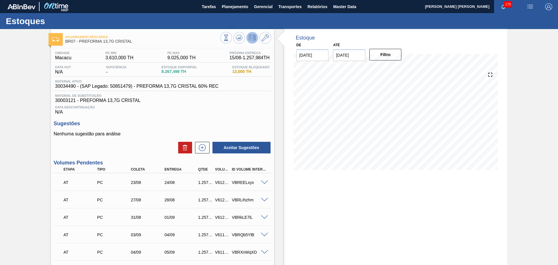
click at [205, 114] on div "Data Descontinuação N/A" at bounding box center [162, 109] width 217 height 12
click at [232, 101] on span "30003121 - PREFORMA 13,7G CRISTAL" at bounding box center [162, 100] width 214 height 5
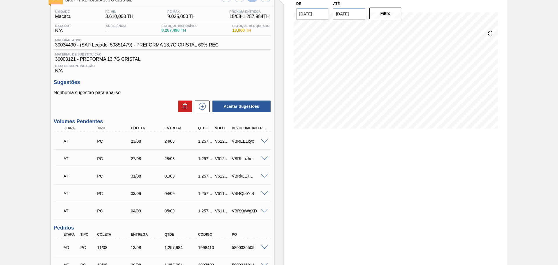
scroll to position [24, 0]
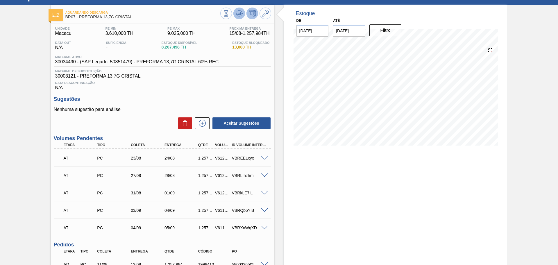
click at [240, 18] on button at bounding box center [239, 14] width 12 height 12
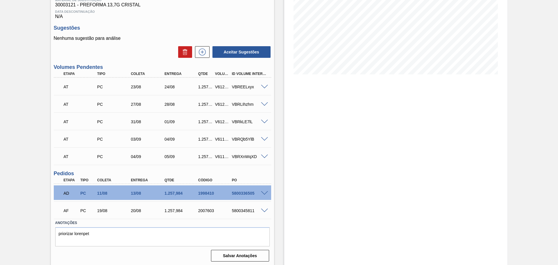
scroll to position [97, 0]
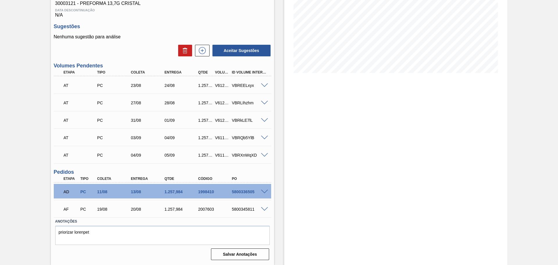
click at [277, 209] on div "Estoque De [DATE] Até [DATE] Filtro 22/08 Projeção de Estoque 9,983.462 [DOMAIN…" at bounding box center [390, 98] width 233 height 333
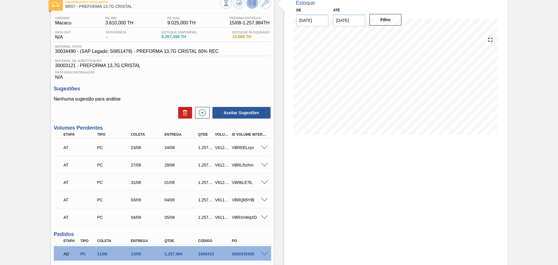
scroll to position [0, 0]
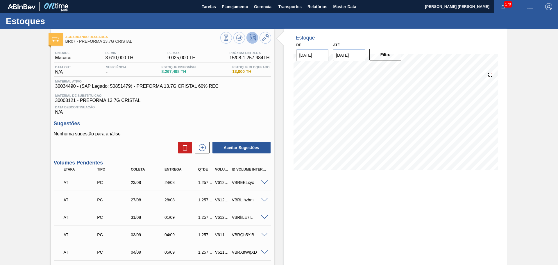
click at [265, 179] on div "AT PC 23/08 24/08 1.257,984 V612932 VBREELxyx" at bounding box center [162, 182] width 217 height 15
click at [264, 182] on span at bounding box center [264, 182] width 7 height 4
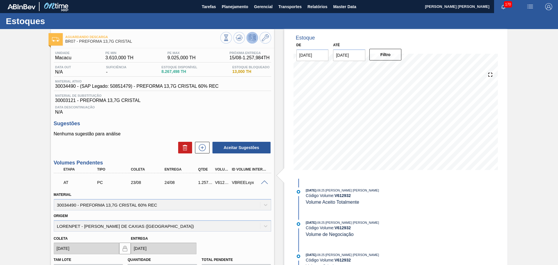
click at [264, 182] on span at bounding box center [264, 182] width 7 height 4
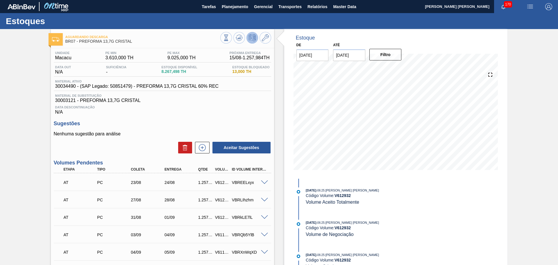
click at [264, 182] on span at bounding box center [264, 182] width 7 height 4
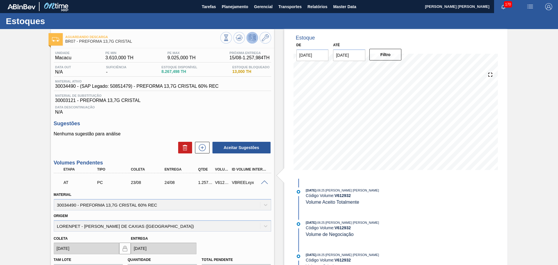
click at [264, 182] on span at bounding box center [264, 182] width 7 height 4
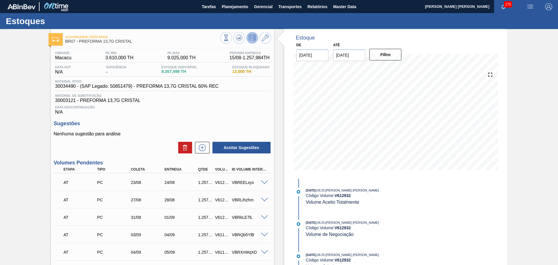
click at [238, 112] on div "Data Descontinuação N/A" at bounding box center [162, 109] width 217 height 12
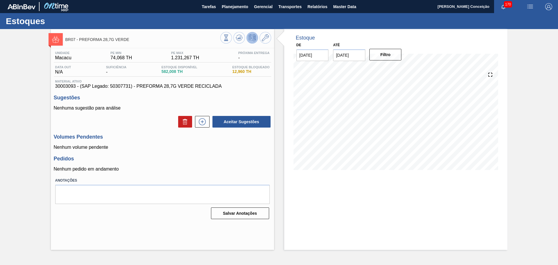
click at [232, 157] on h3 "Pedidos" at bounding box center [162, 159] width 217 height 6
click at [229, 35] on icon at bounding box center [226, 38] width 6 height 6
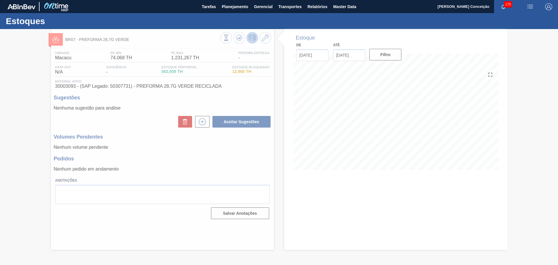
click at [245, 170] on div at bounding box center [279, 147] width 558 height 236
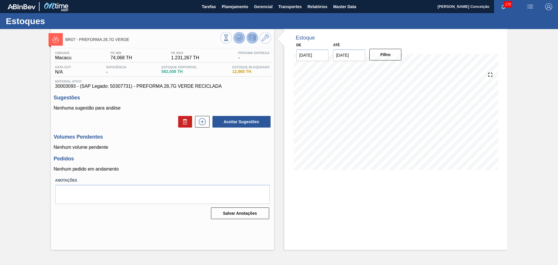
click at [243, 39] on button at bounding box center [239, 38] width 12 height 12
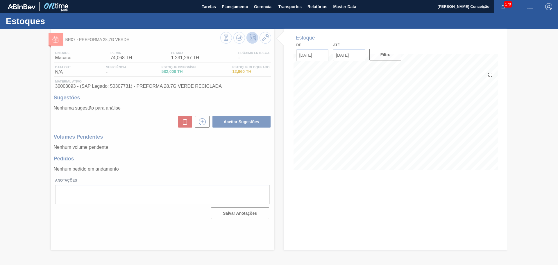
click at [246, 167] on div at bounding box center [279, 147] width 558 height 236
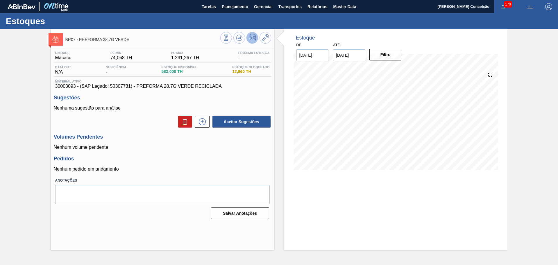
click at [284, 163] on div "Estoque De [DATE] Até [DATE] Filtro 16/08 Projeção de Estoque 582.008 [DOMAIN_N…" at bounding box center [395, 104] width 223 height 150
click at [182, 157] on h3 "Pedidos" at bounding box center [162, 159] width 217 height 6
click at [266, 88] on span "30003093 - (SAP Legado: 50307731) - PREFORMA 28,7G VERDE RECICLADA" at bounding box center [162, 86] width 214 height 5
click at [213, 167] on p "Nenhum pedido em andamento" at bounding box center [162, 169] width 217 height 5
click at [229, 40] on icon at bounding box center [226, 38] width 6 height 6
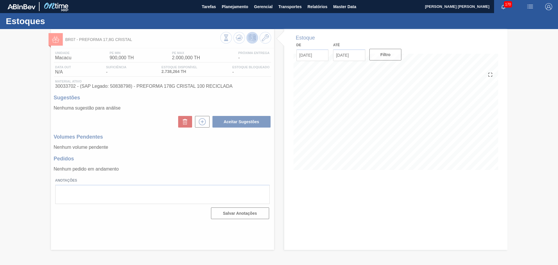
click at [245, 174] on div at bounding box center [279, 147] width 558 height 236
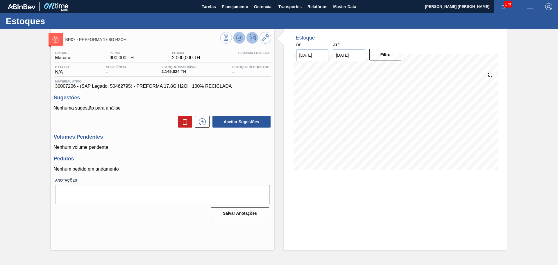
click at [234, 41] on button at bounding box center [239, 38] width 12 height 12
click at [229, 39] on icon at bounding box center [226, 38] width 6 height 6
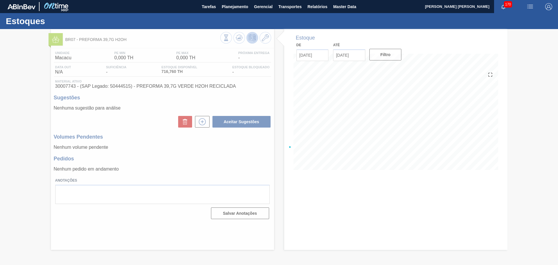
drag, startPoint x: 233, startPoint y: 46, endPoint x: 227, endPoint y: 64, distance: 19.0
click at [228, 61] on div at bounding box center [279, 147] width 558 height 236
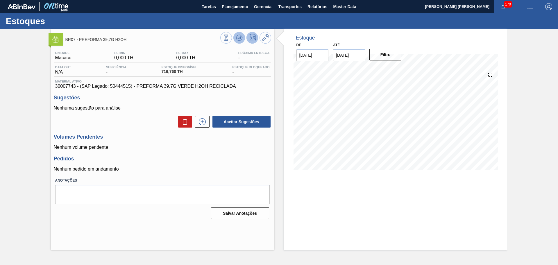
click at [229, 40] on icon at bounding box center [226, 38] width 6 height 6
click at [217, 154] on div "Unidade Macacu PE MIN 0,000 TH PE MAX 0,000 TH Próxima Entrega - Data out N/A S…" at bounding box center [162, 134] width 223 height 173
click at [206, 157] on h3 "Pedidos" at bounding box center [162, 159] width 217 height 6
